Goal: Transaction & Acquisition: Purchase product/service

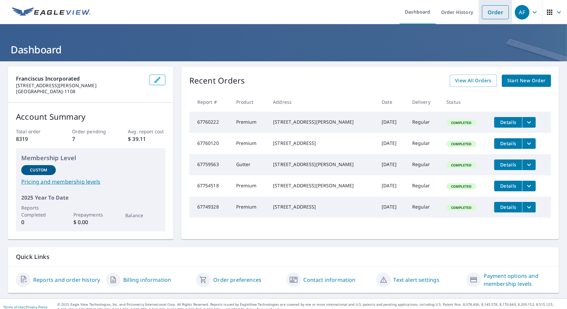
click at [482, 14] on link "Order" at bounding box center [495, 12] width 27 height 14
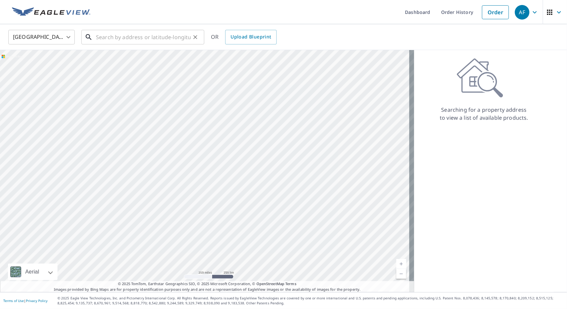
click at [100, 36] on input "text" at bounding box center [143, 37] width 95 height 19
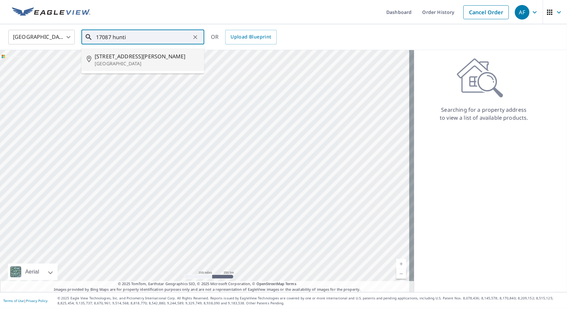
click at [128, 60] on span "[STREET_ADDRESS][PERSON_NAME]" at bounding box center [147, 56] width 104 height 8
type input "[STREET_ADDRESS][PERSON_NAME]"
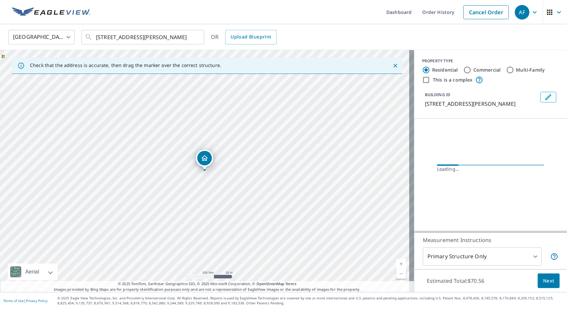
click at [396, 264] on link "Current Level 17, Zoom In" at bounding box center [401, 264] width 10 height 10
click at [396, 264] on link "Current Level 18, Zoom In" at bounding box center [401, 264] width 10 height 10
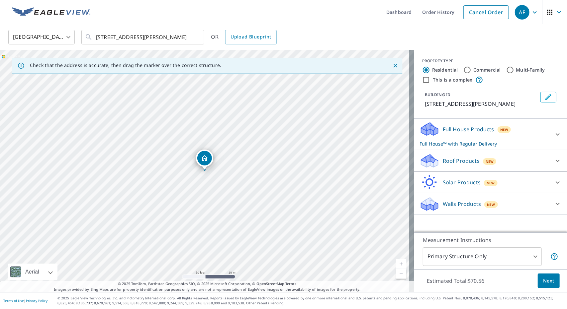
click at [396, 264] on link "Current Level 19, Zoom In" at bounding box center [401, 264] width 10 height 10
click at [513, 145] on div "Full House Products New Full House™ with Regular Delivery" at bounding box center [484, 135] width 130 height 26
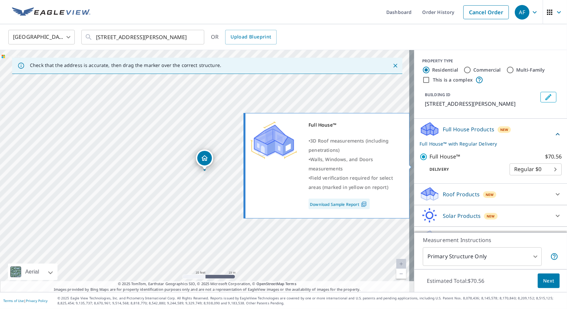
click at [442, 161] on p "Full House™" at bounding box center [444, 157] width 31 height 8
click at [429, 161] on input "Full House™ $70.56" at bounding box center [424, 157] width 10 height 8
checkbox input "false"
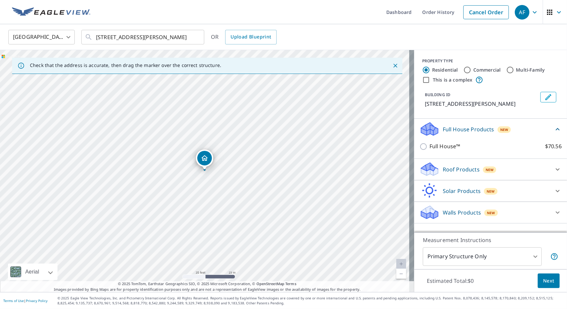
click at [446, 174] on p "Roof Products" at bounding box center [461, 170] width 37 height 8
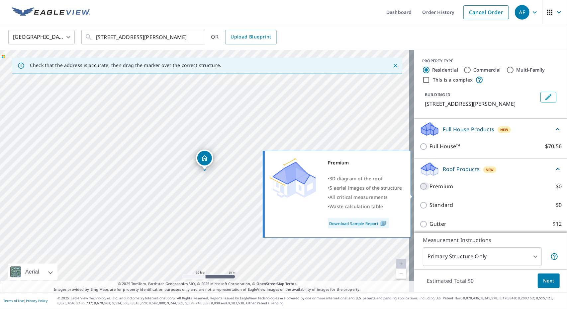
click at [419, 191] on input "Premium $0" at bounding box center [424, 187] width 10 height 8
checkbox input "true"
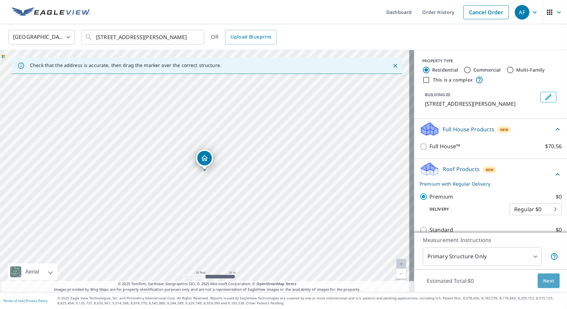
click at [543, 280] on span "Next" at bounding box center [548, 281] width 11 height 8
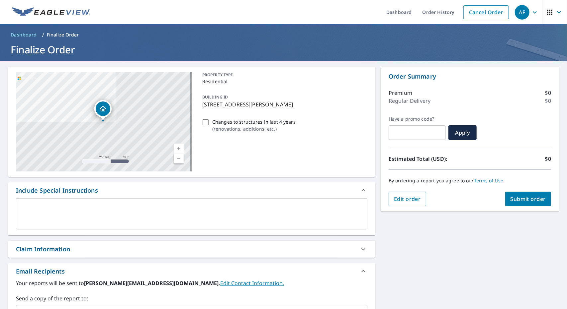
scroll to position [108, 0]
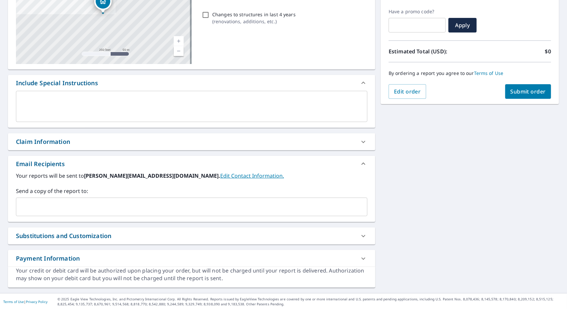
click at [95, 205] on input "text" at bounding box center [186, 207] width 335 height 13
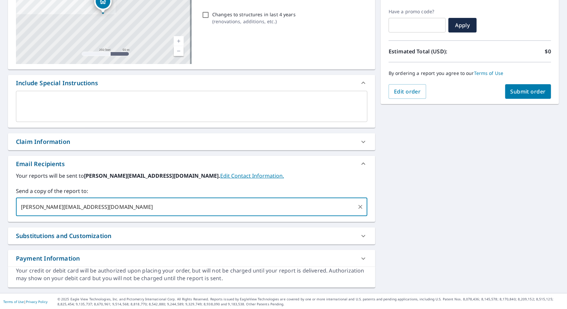
type input "[PERSON_NAME][EMAIL_ADDRESS][DOMAIN_NAME]"
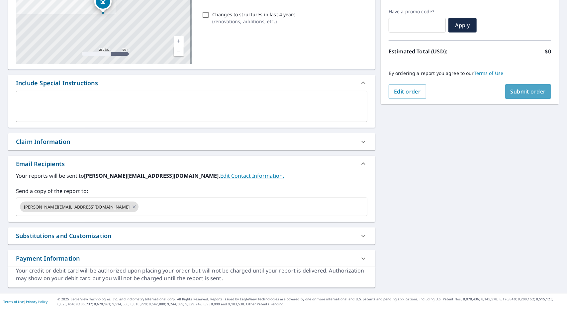
click at [519, 94] on span "Submit order" at bounding box center [528, 91] width 36 height 7
checkbox input "true"
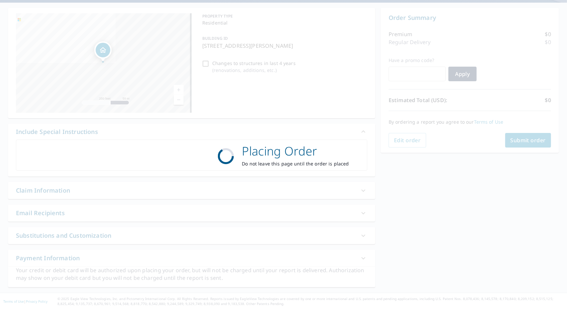
scroll to position [58, 0]
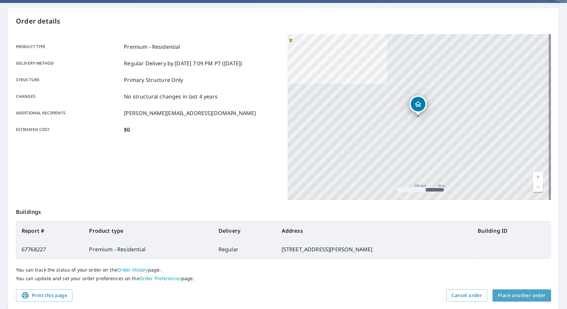
click at [498, 294] on span "Place another order" at bounding box center [522, 296] width 48 height 8
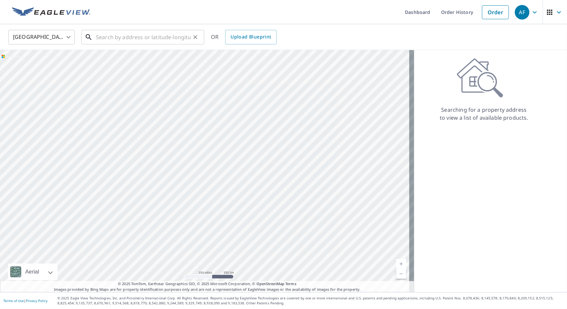
click at [130, 38] on input "text" at bounding box center [143, 37] width 95 height 19
click at [165, 12] on ul "Dashboard Order History Cancel Order" at bounding box center [303, 12] width 418 height 24
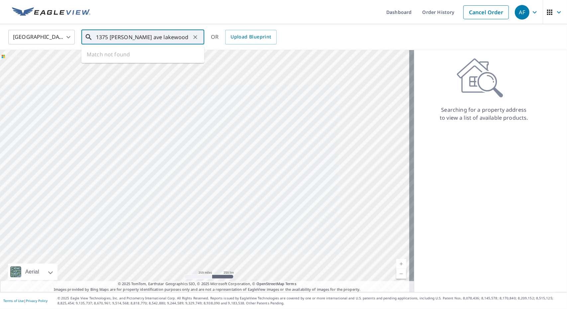
click at [119, 38] on input "1375 [PERSON_NAME] ave lakewood" at bounding box center [143, 37] width 95 height 19
click at [117, 57] on span "[STREET_ADDRESS][PERSON_NAME]" at bounding box center [147, 56] width 104 height 8
type input "[STREET_ADDRESS][PERSON_NAME]"
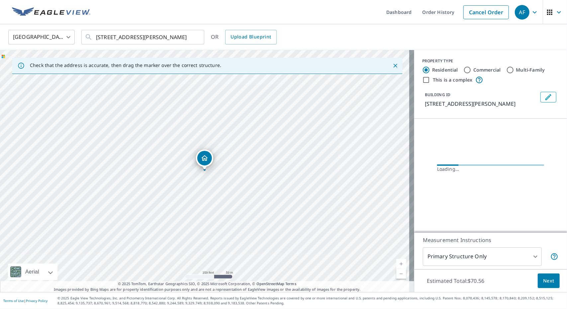
click at [396, 263] on link "Current Level 17, Zoom In" at bounding box center [401, 264] width 10 height 10
click at [396, 263] on link "Current Level 18, Zoom In" at bounding box center [401, 264] width 10 height 10
click at [396, 263] on link "Current Level 19, Zoom In" at bounding box center [401, 264] width 10 height 10
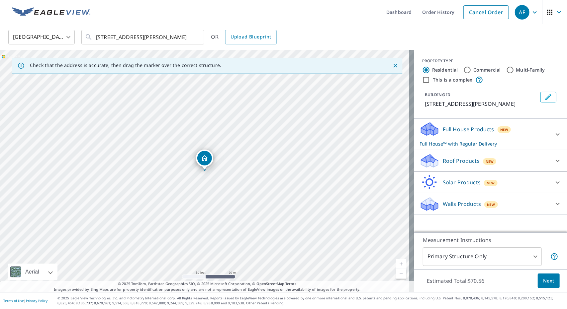
click at [396, 263] on link "Current Level 19, Zoom In" at bounding box center [401, 264] width 10 height 10
click at [505, 134] on div "Full House Products New Full House™ with Regular Delivery" at bounding box center [484, 135] width 130 height 26
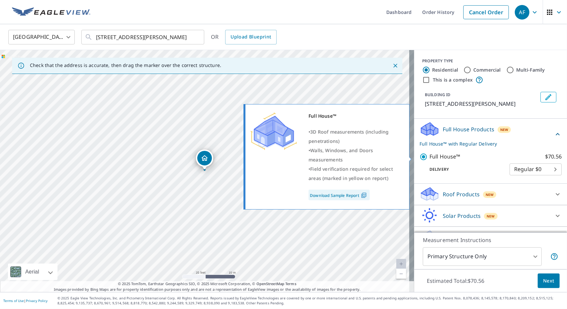
click at [443, 156] on p "Full House™" at bounding box center [444, 157] width 31 height 8
click at [429, 156] on input "Full House™ $70.56" at bounding box center [424, 157] width 10 height 8
checkbox input "false"
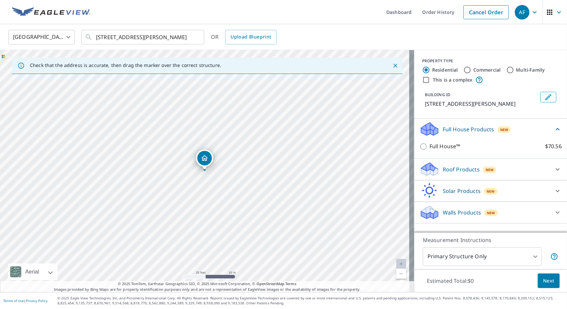
click at [446, 169] on p "Roof Products" at bounding box center [461, 170] width 37 height 8
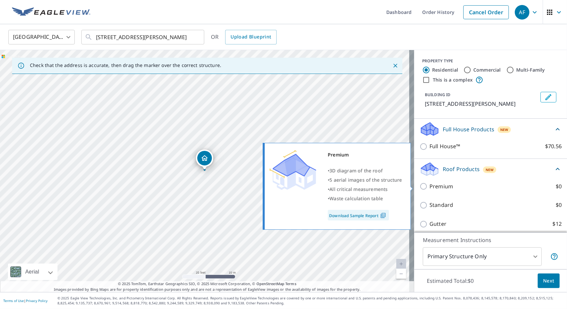
click at [419, 187] on input "Premium $0" at bounding box center [424, 187] width 10 height 8
checkbox input "true"
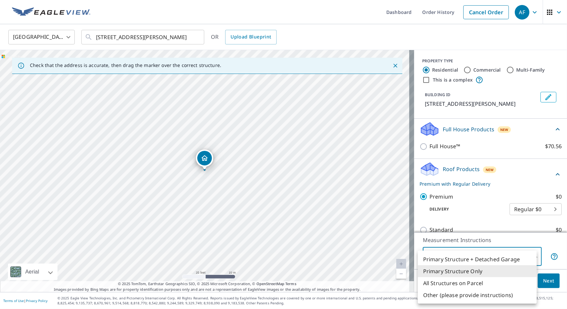
click at [530, 257] on body "AF AF Dashboard Order History Cancel Order AF [GEOGRAPHIC_DATA] [GEOGRAPHIC_DAT…" at bounding box center [283, 154] width 567 height 309
click at [508, 260] on li "Primary Structure + Detached Garage" at bounding box center [477, 260] width 119 height 12
type input "1"
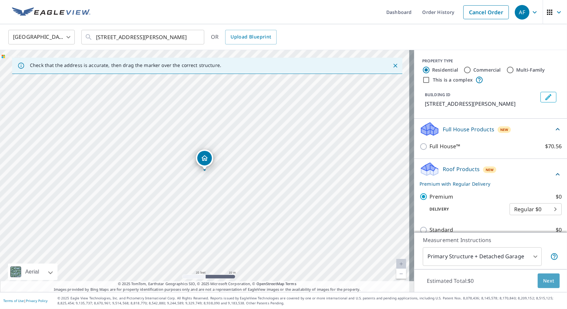
click at [543, 282] on span "Next" at bounding box center [548, 281] width 11 height 8
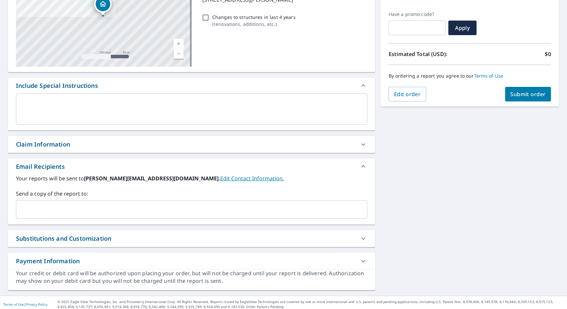
scroll to position [108, 0]
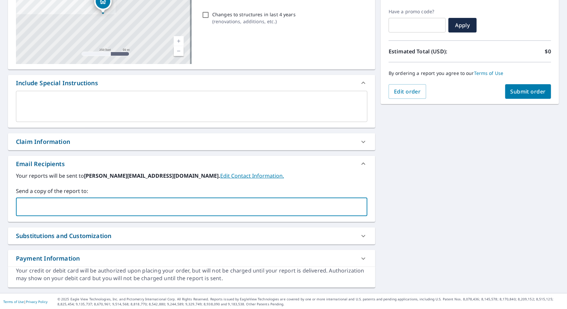
click at [123, 207] on input "text" at bounding box center [186, 207] width 335 height 13
drag, startPoint x: 123, startPoint y: 207, endPoint x: 115, endPoint y: 214, distance: 11.1
click at [115, 214] on div "sh ​" at bounding box center [191, 207] width 351 height 19
type input "[PERSON_NAME][EMAIL_ADDRESS][DOMAIN_NAME]"
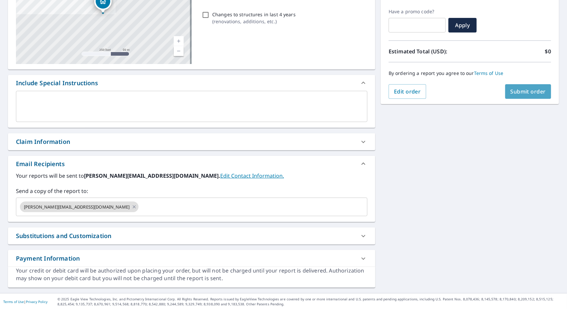
click at [519, 91] on span "Submit order" at bounding box center [528, 91] width 36 height 7
checkbox input "true"
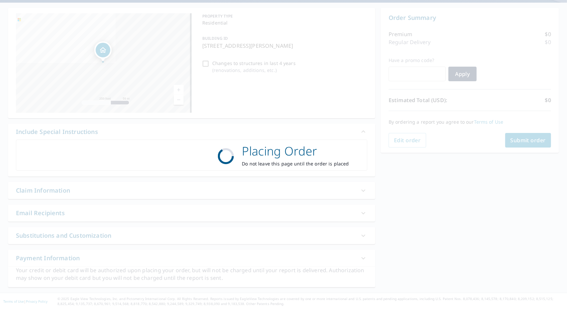
scroll to position [58, 0]
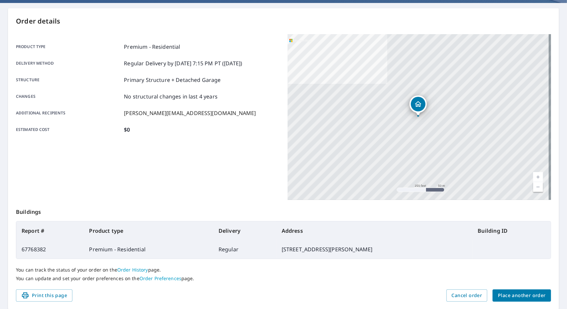
click at [514, 293] on span "Place another order" at bounding box center [522, 296] width 48 height 8
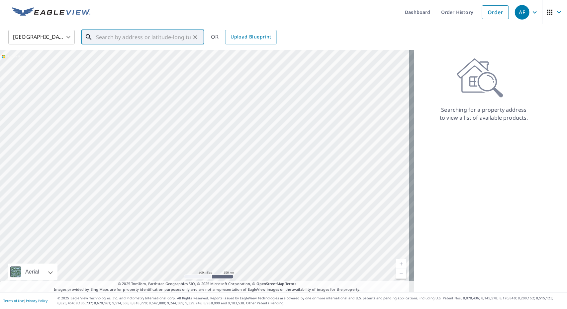
click at [112, 40] on input "text" at bounding box center [143, 37] width 95 height 19
click at [121, 59] on span "[STREET_ADDRESS]" at bounding box center [147, 56] width 104 height 8
type input "[STREET_ADDRESS]"
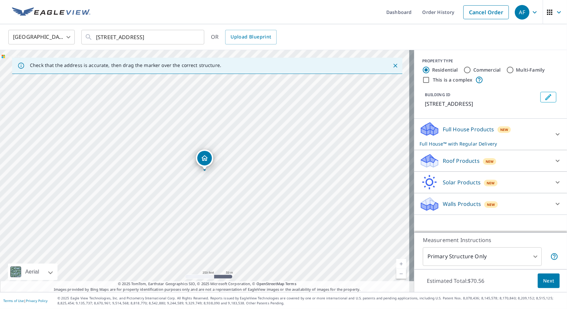
click at [398, 264] on link "Current Level 17, Zoom In" at bounding box center [401, 264] width 10 height 10
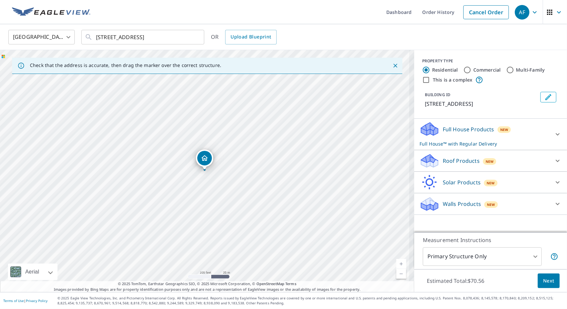
click at [398, 264] on link "Current Level 18, Zoom In" at bounding box center [401, 264] width 10 height 10
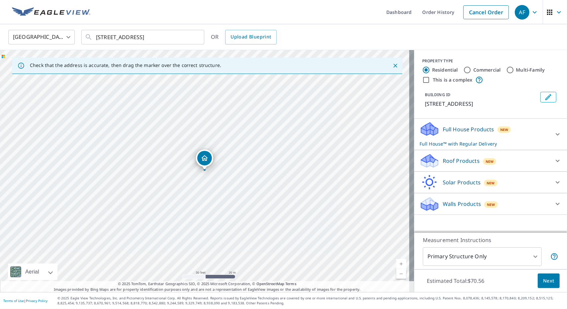
click at [398, 264] on link "Current Level 19, Zoom In" at bounding box center [401, 264] width 10 height 10
click at [398, 264] on link "Current Level 20, Zoom In Disabled" at bounding box center [401, 264] width 10 height 10
click at [474, 145] on div "Full House Products New Full House™ with Regular Delivery" at bounding box center [484, 135] width 130 height 26
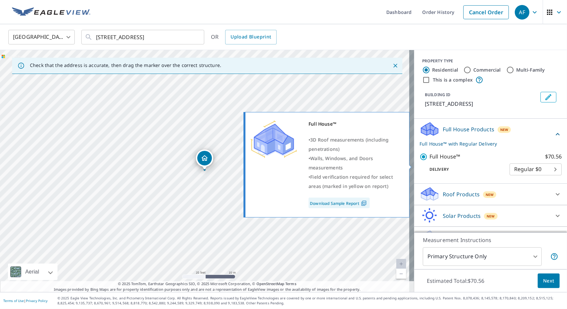
click at [436, 161] on p "Full House™" at bounding box center [444, 157] width 31 height 8
click at [429, 161] on input "Full House™ $70.56" at bounding box center [424, 157] width 10 height 8
checkbox input "false"
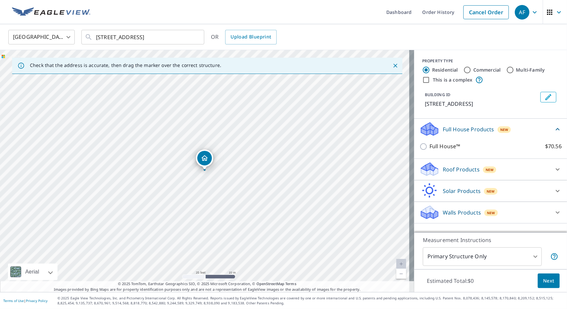
click at [446, 174] on p "Roof Products" at bounding box center [461, 170] width 37 height 8
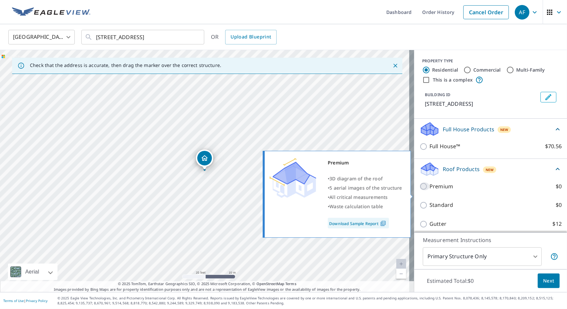
click at [419, 191] on input "Premium $0" at bounding box center [424, 187] width 10 height 8
checkbox input "true"
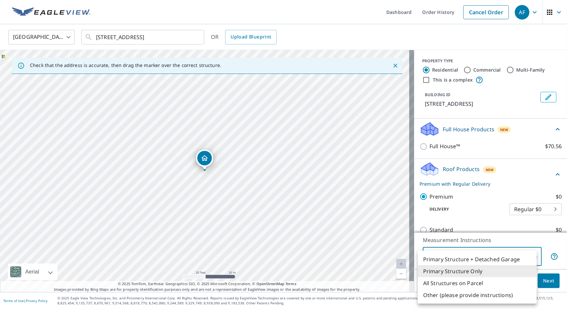
click at [532, 257] on body "AF AF Dashboard Order History Cancel Order AF [GEOGRAPHIC_DATA] US ​ [STREET_AD…" at bounding box center [283, 154] width 567 height 309
click at [532, 257] on li "Primary Structure + Detached Garage" at bounding box center [477, 260] width 119 height 12
type input "1"
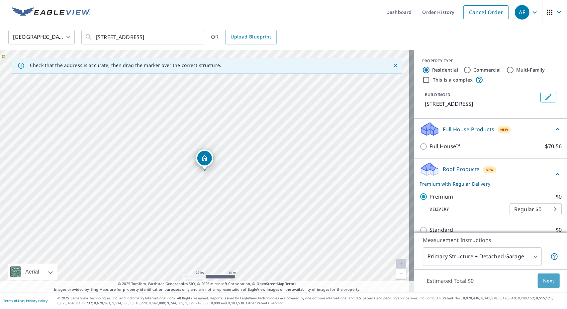
click at [544, 282] on span "Next" at bounding box center [548, 281] width 11 height 8
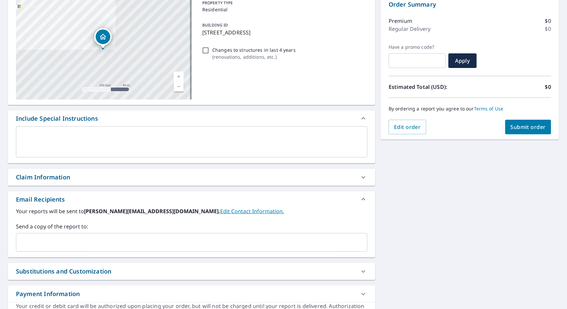
scroll to position [108, 0]
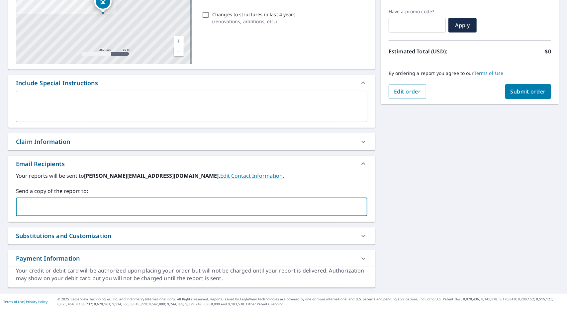
click at [129, 212] on input "text" at bounding box center [186, 207] width 335 height 13
drag, startPoint x: 129, startPoint y: 212, endPoint x: 120, endPoint y: 211, distance: 9.7
click at [120, 211] on input "s" at bounding box center [186, 207] width 335 height 13
type input "[PERSON_NAME][EMAIL_ADDRESS][DOMAIN_NAME]"
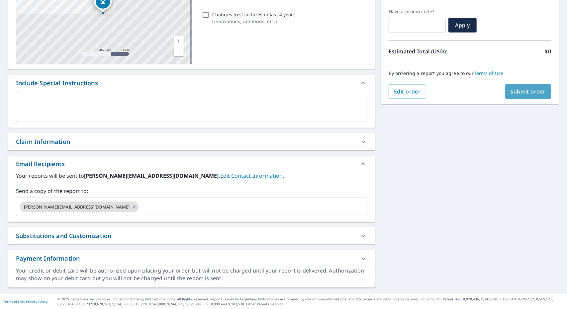
click at [524, 91] on span "Submit order" at bounding box center [528, 91] width 36 height 7
checkbox input "true"
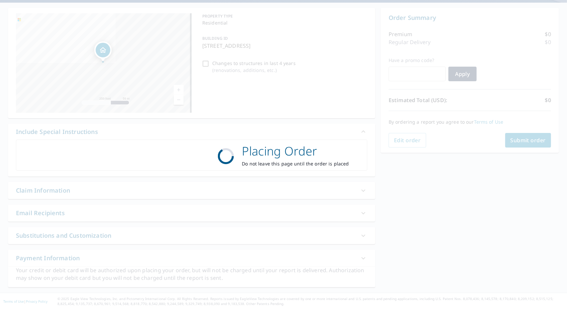
scroll to position [58, 0]
